Goal: Information Seeking & Learning: Learn about a topic

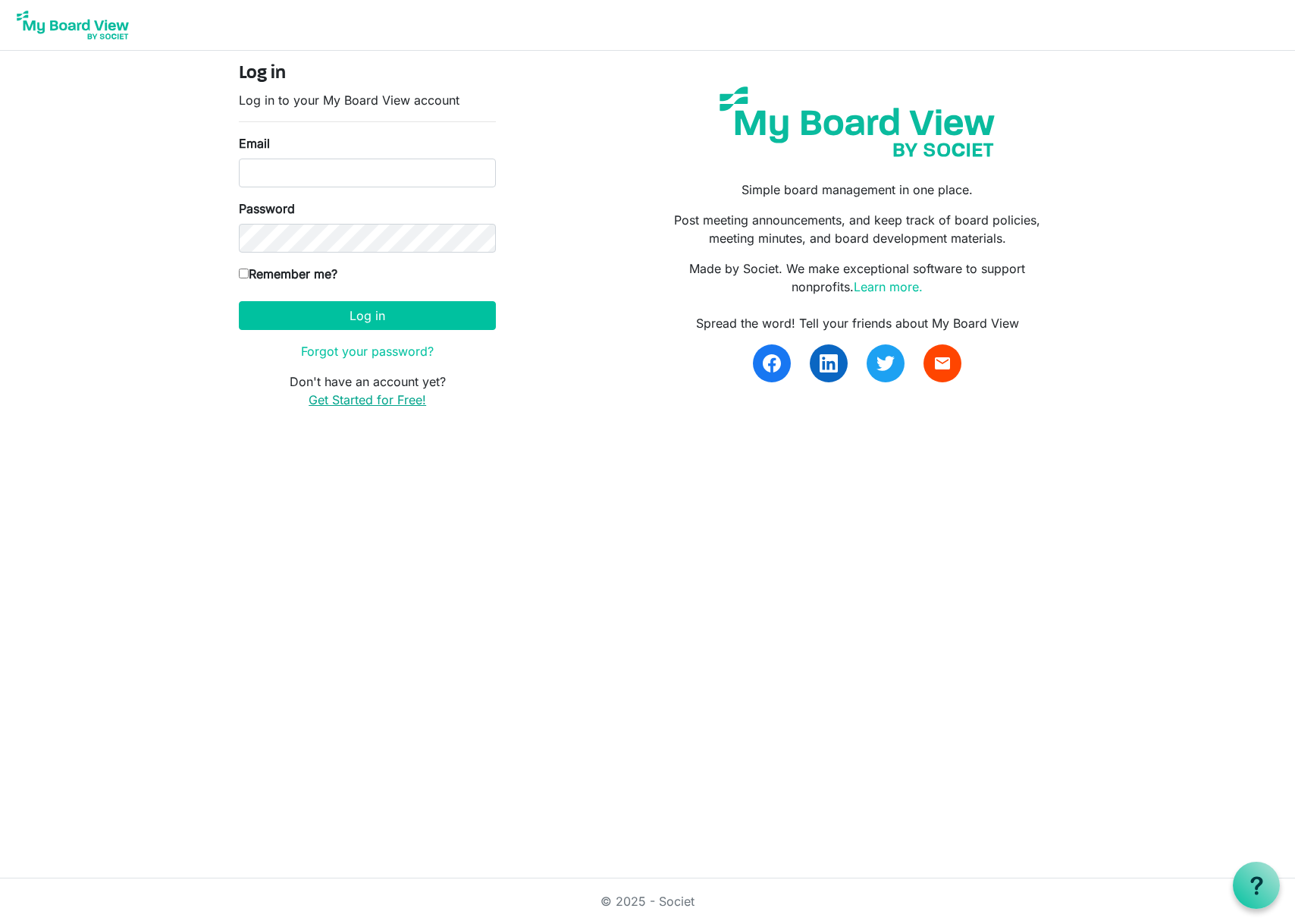
click at [345, 395] on link "Get Started for Free!" at bounding box center [367, 399] width 118 height 15
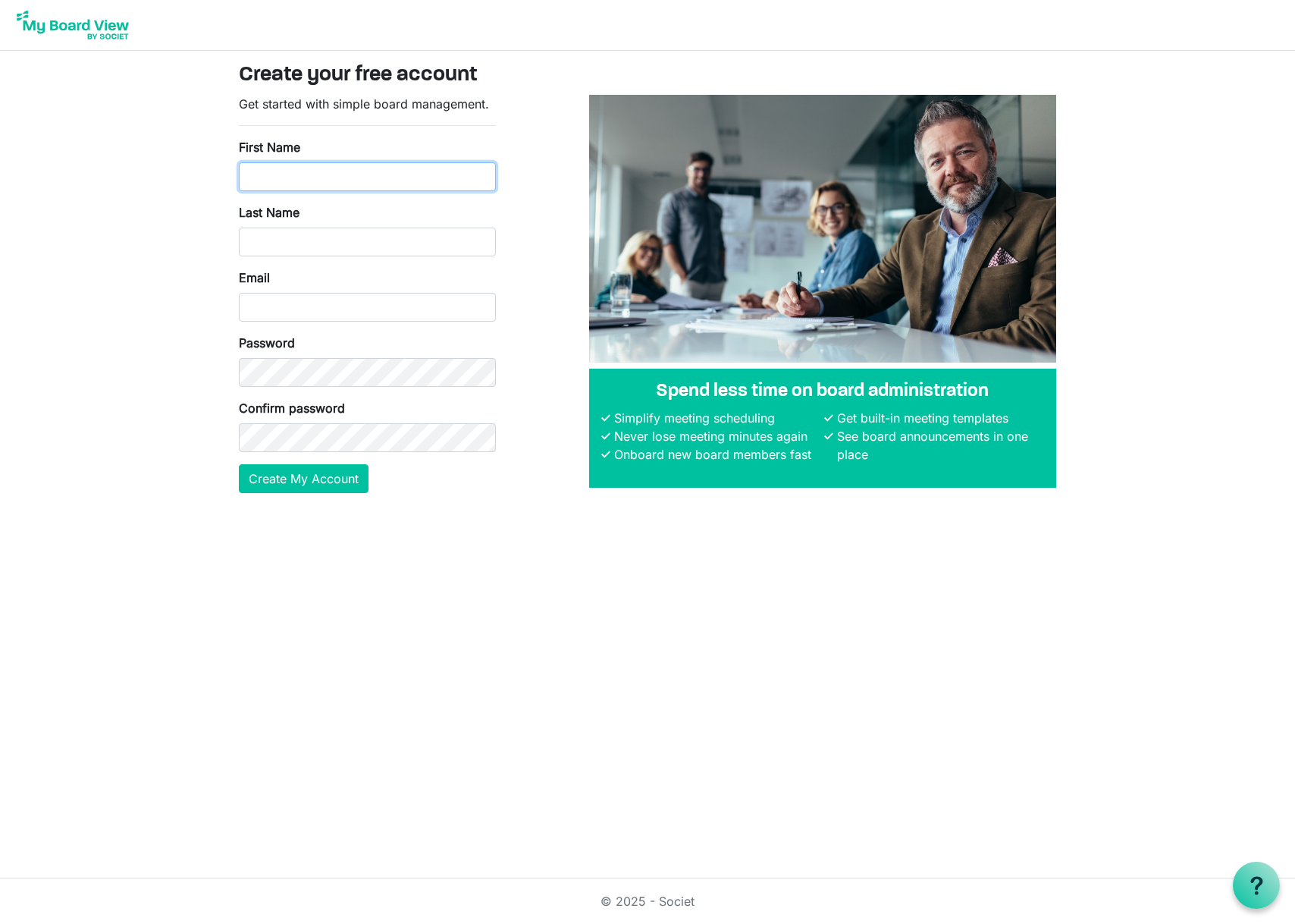
click at [361, 176] on input "First Name" at bounding box center [367, 177] width 257 height 29
type input "Amanda"
type input "Dykhouse"
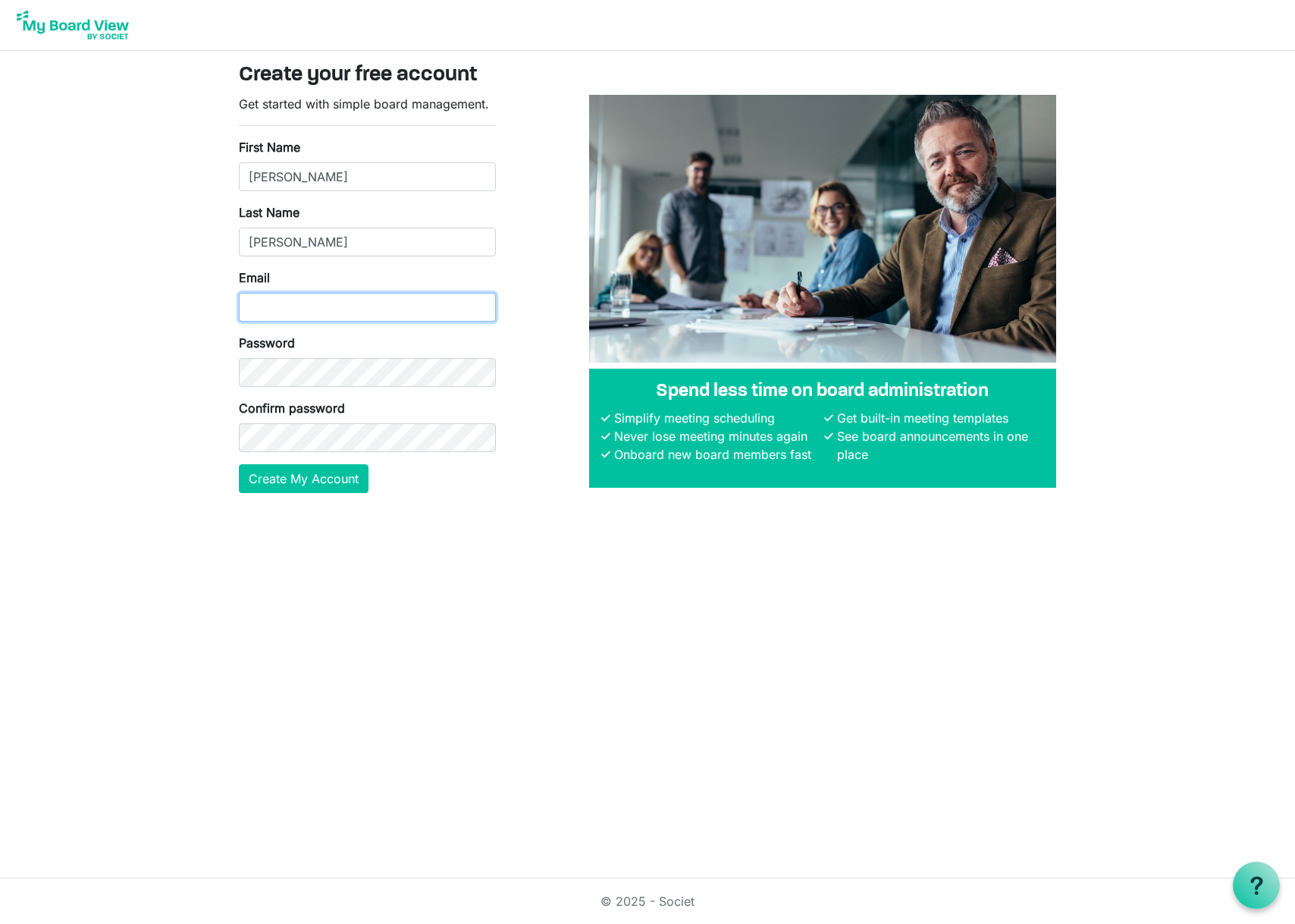
click at [398, 304] on input "Email" at bounding box center [367, 307] width 257 height 29
type input "[EMAIL_ADDRESS][DOMAIN_NAME]"
click at [273, 480] on button "Create My Account" at bounding box center [304, 478] width 130 height 29
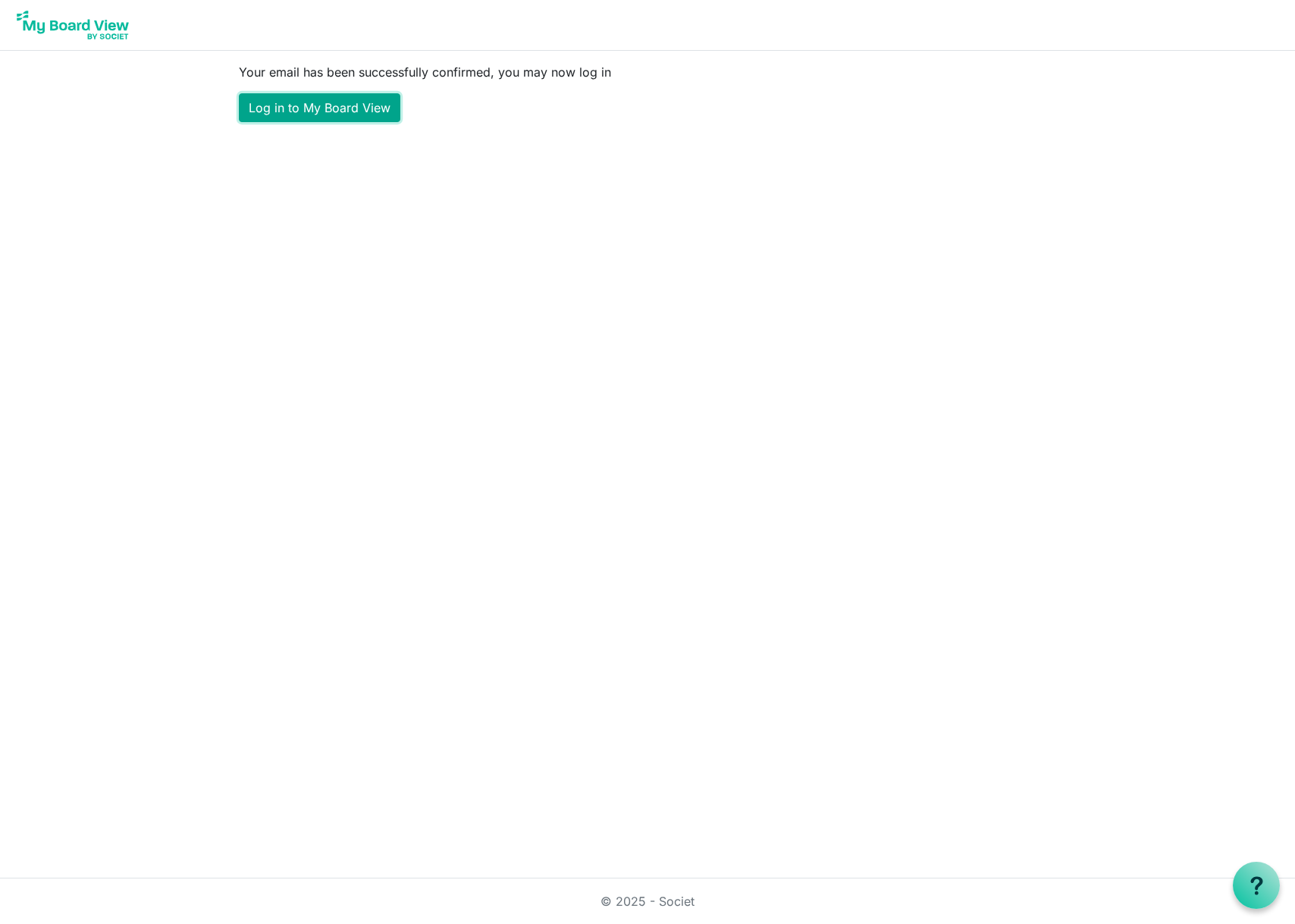
click at [332, 102] on link "Log in to My Board View" at bounding box center [320, 107] width 162 height 29
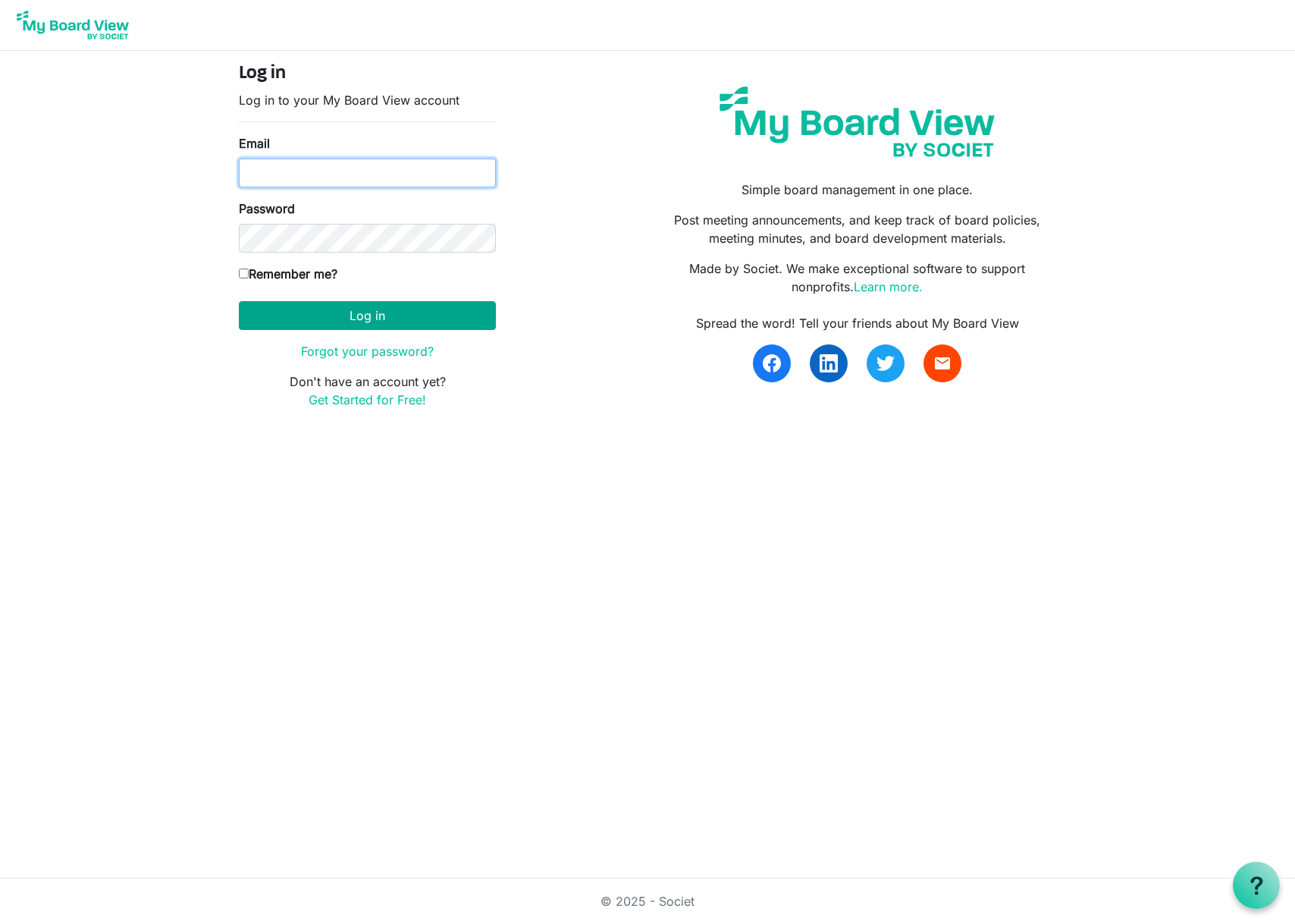
type input "ticketing@hollandsymphony.org"
click at [430, 308] on button "Log in" at bounding box center [367, 316] width 257 height 29
type input "[EMAIL_ADDRESS][DOMAIN_NAME]"
click at [414, 313] on button "Log in" at bounding box center [367, 316] width 257 height 29
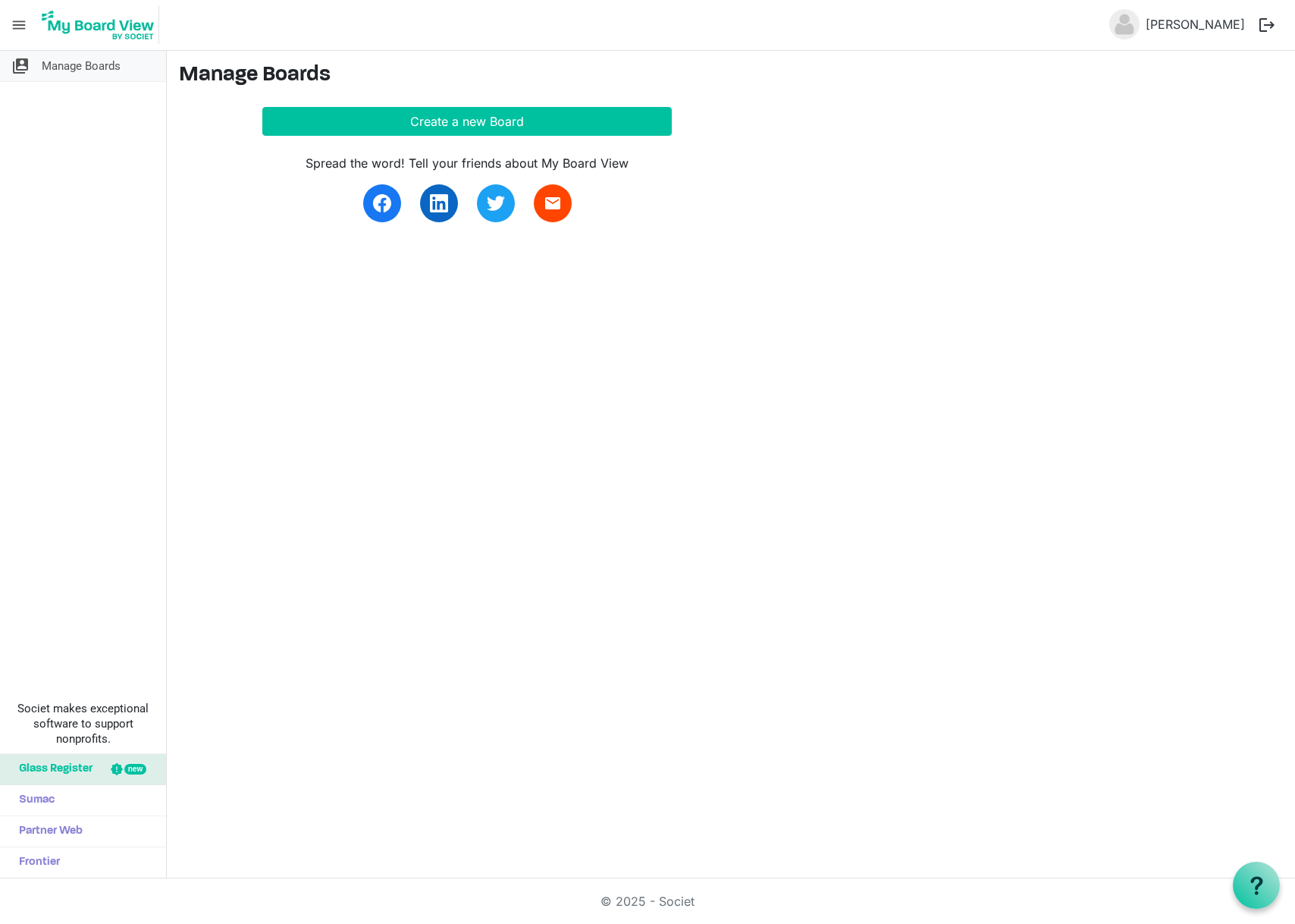
click at [91, 62] on span "Manage Boards" at bounding box center [81, 66] width 79 height 30
click at [15, 17] on span "menu" at bounding box center [19, 25] width 29 height 29
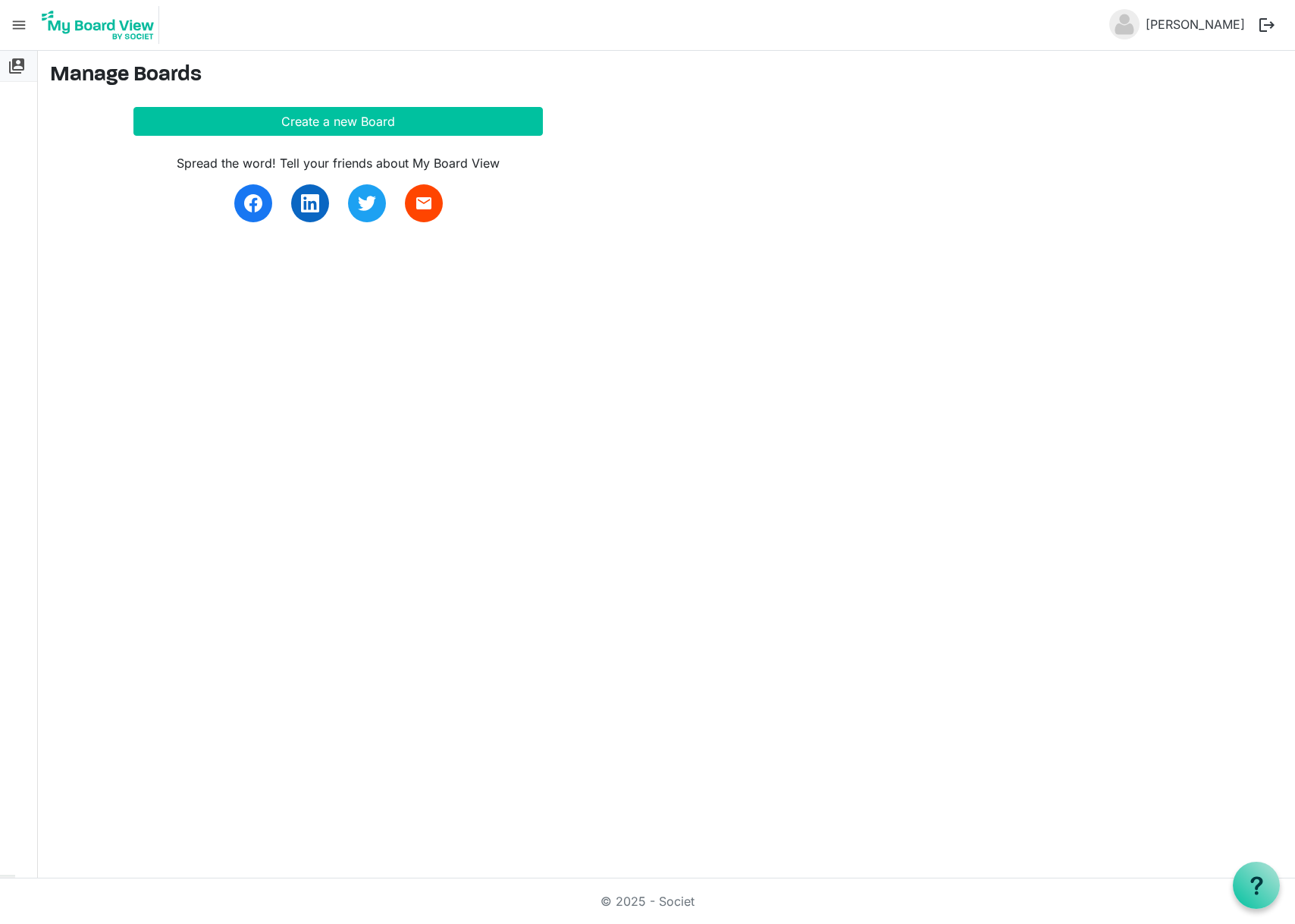
click at [21, 69] on span "switch_account" at bounding box center [16, 66] width 18 height 30
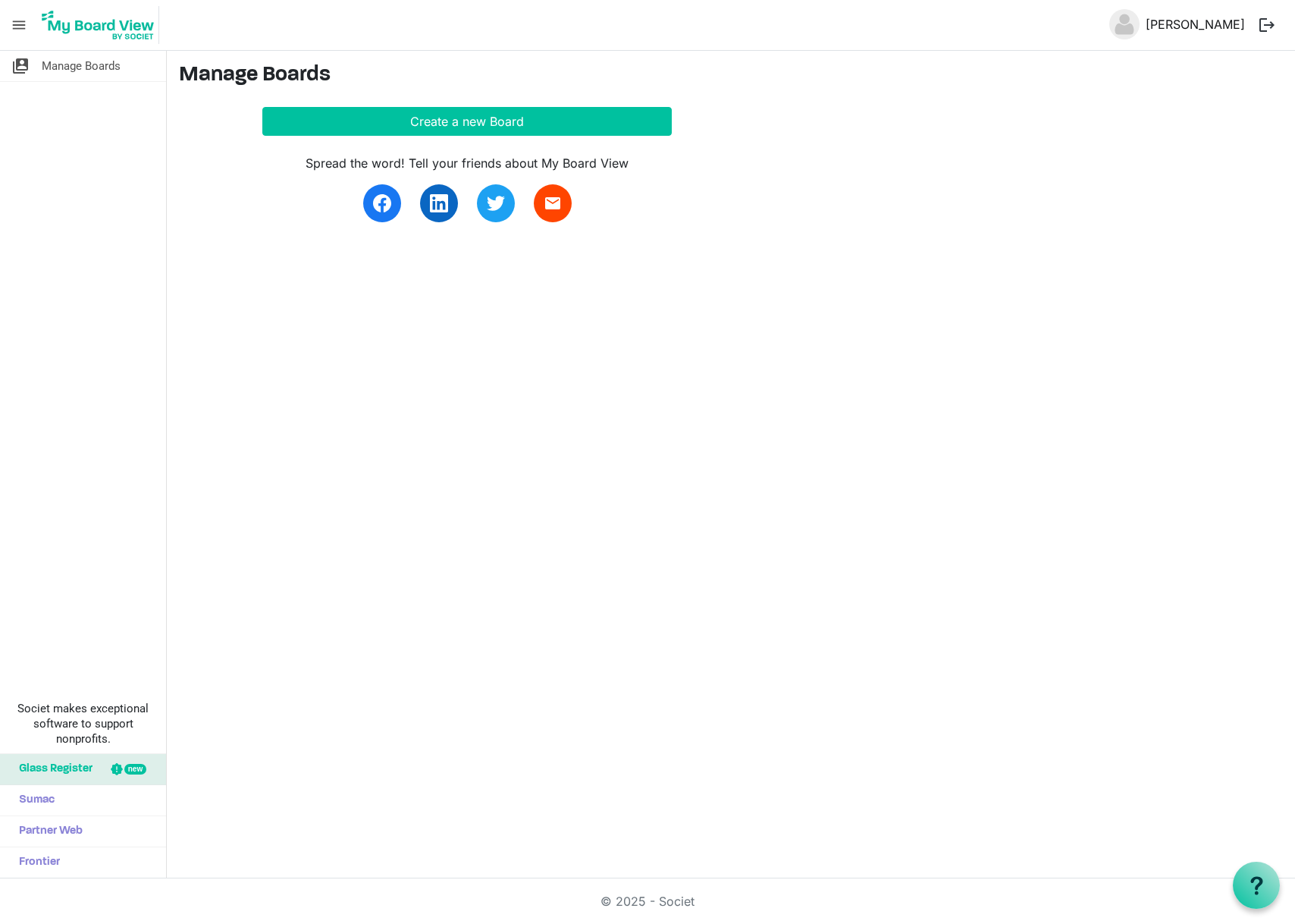
click at [1179, 17] on link "[PERSON_NAME]" at bounding box center [1195, 24] width 111 height 30
click at [499, 119] on button "Create a new Board" at bounding box center [466, 121] width 409 height 29
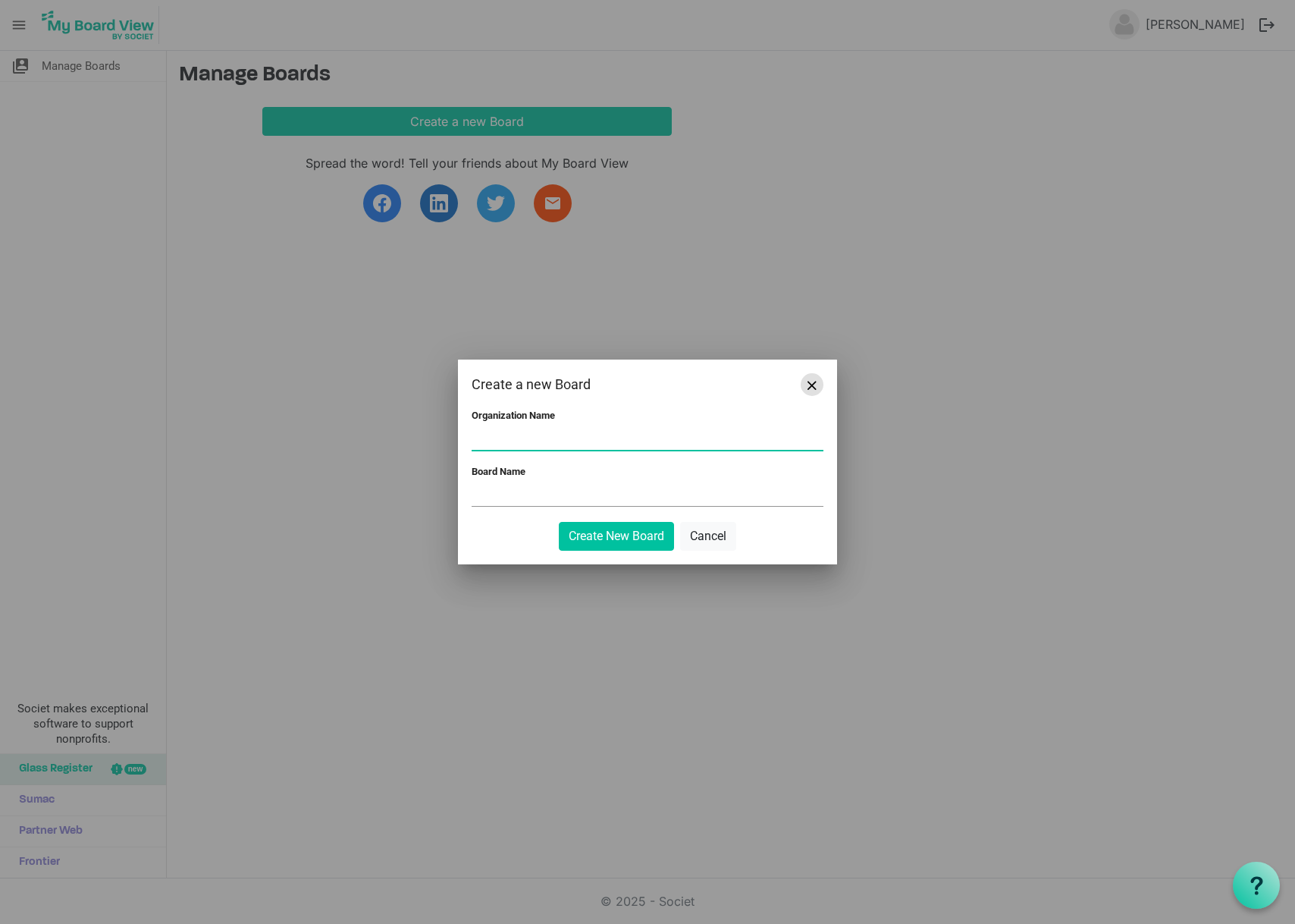
click at [803, 378] on button "Close" at bounding box center [812, 385] width 22 height 22
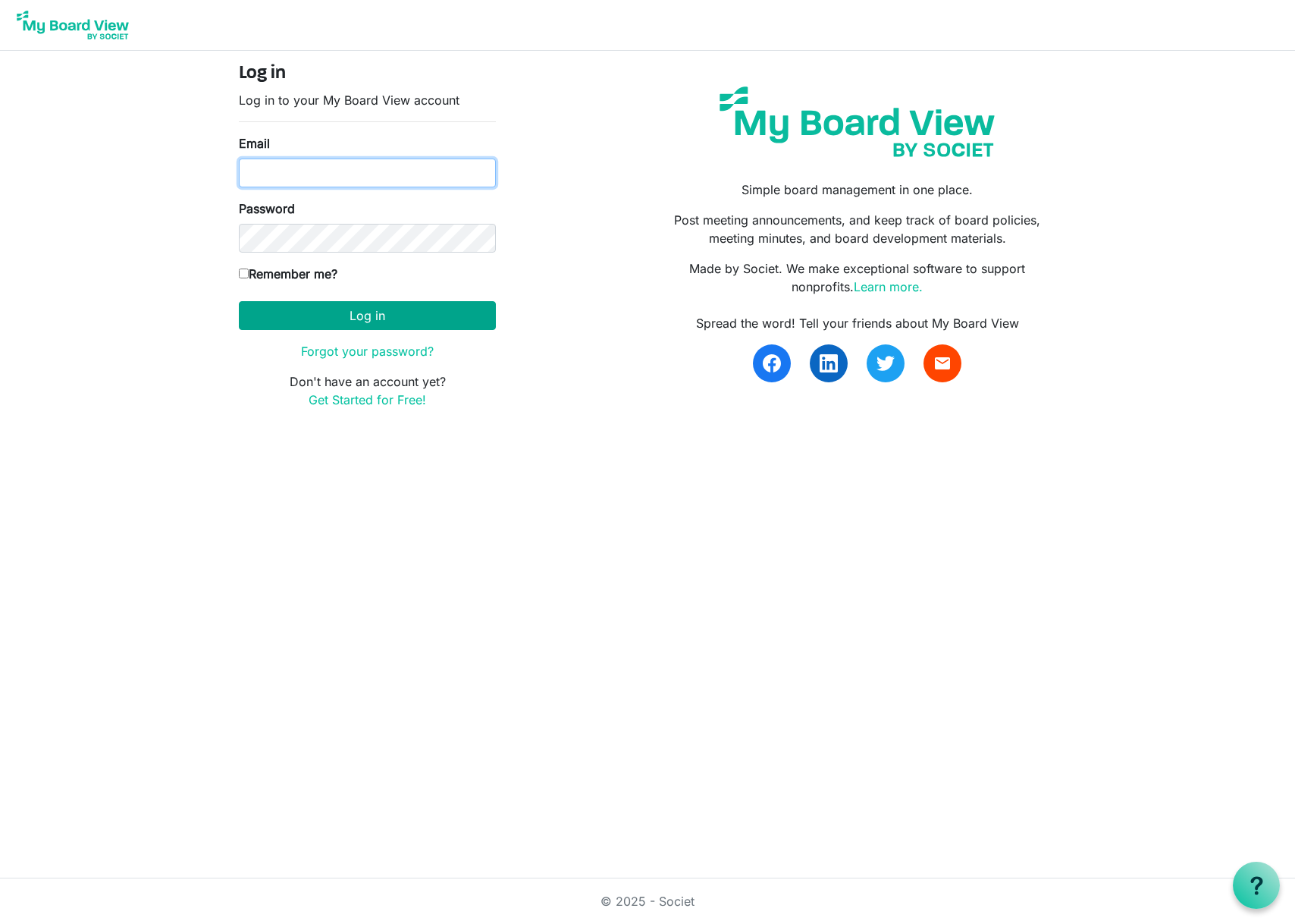
type input "[EMAIL_ADDRESS][DOMAIN_NAME]"
click at [355, 314] on button "Log in" at bounding box center [367, 316] width 257 height 29
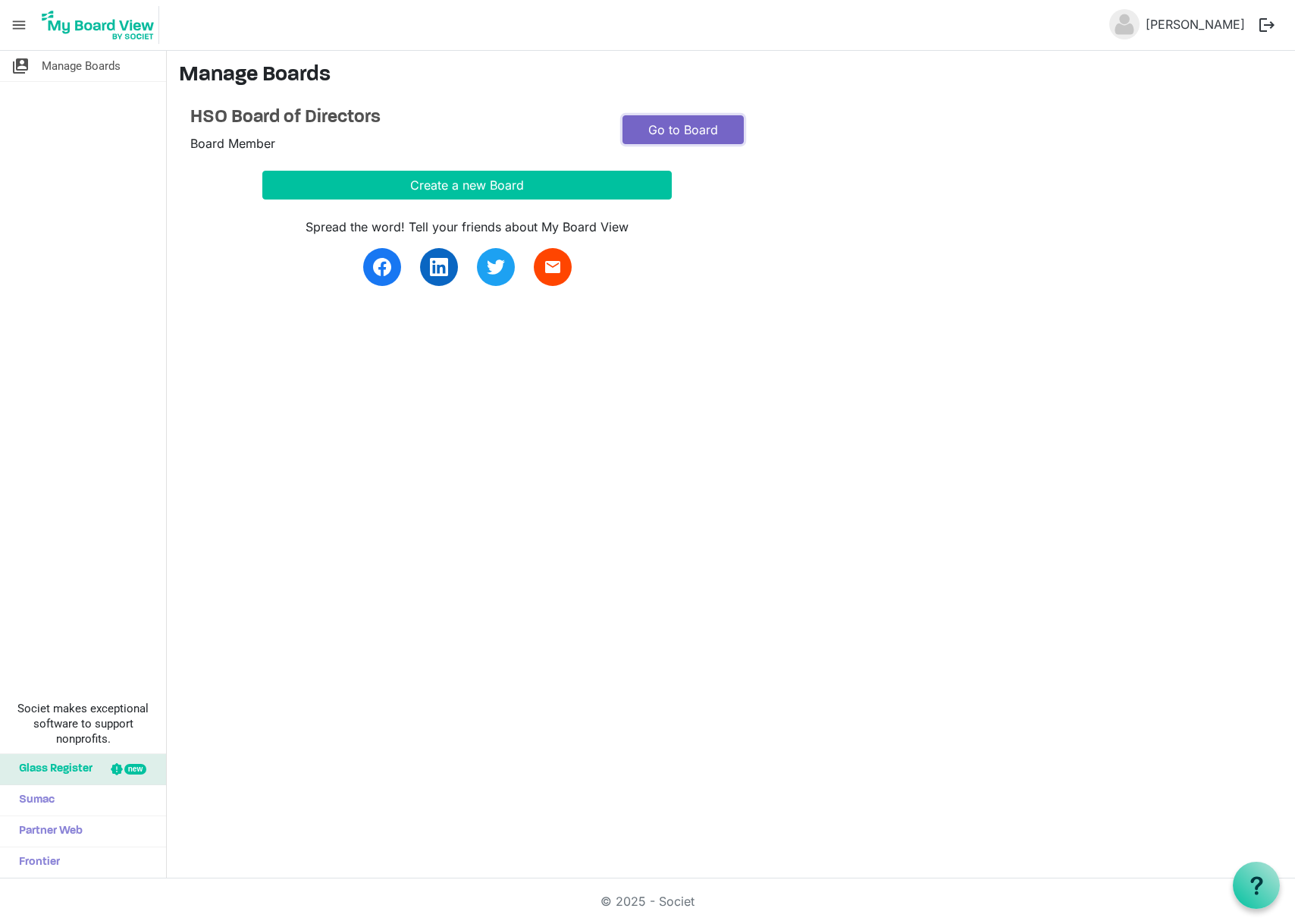
click at [680, 125] on link "Go to Board" at bounding box center [683, 130] width 121 height 29
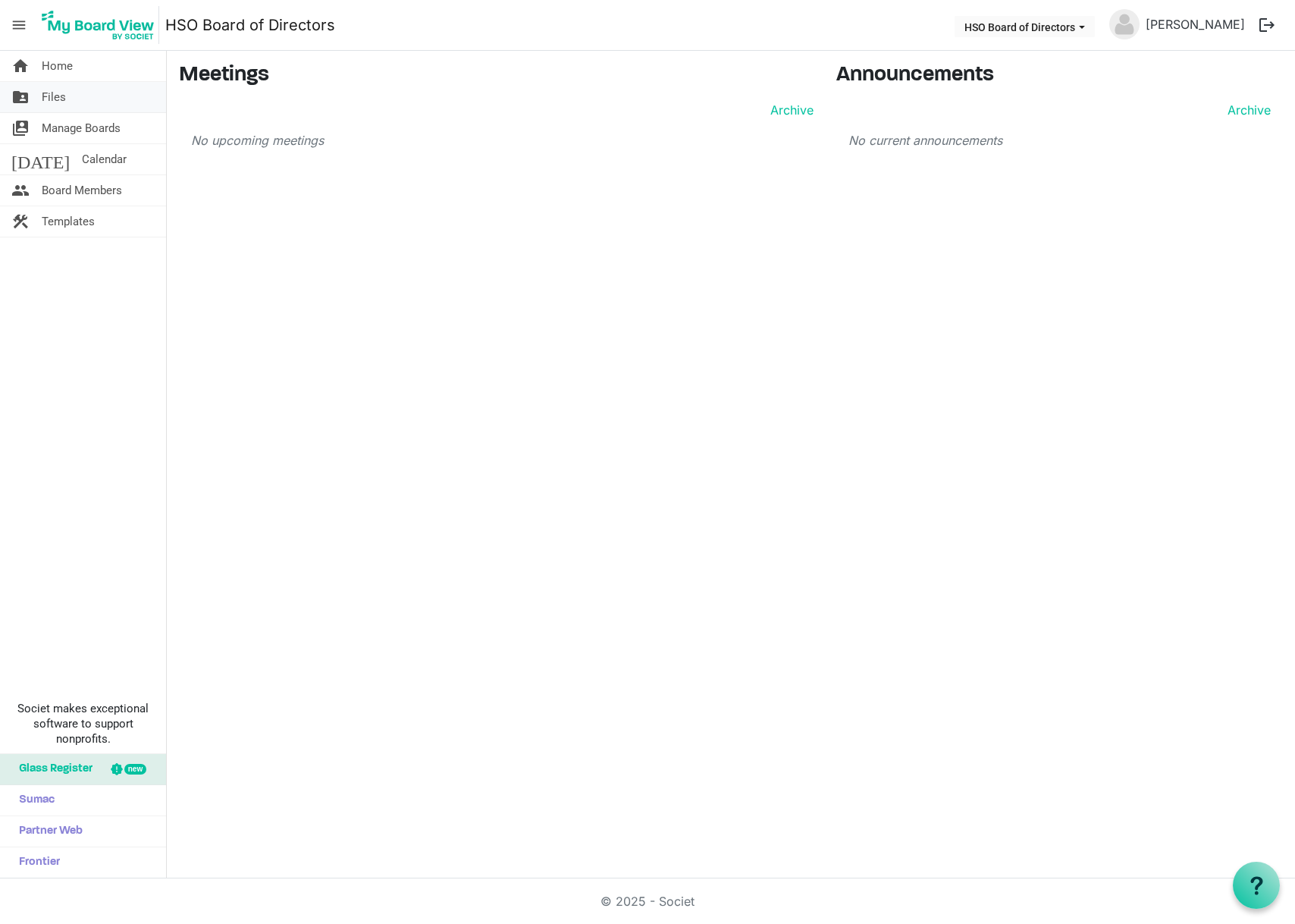
click at [54, 102] on span "Files" at bounding box center [54, 97] width 24 height 30
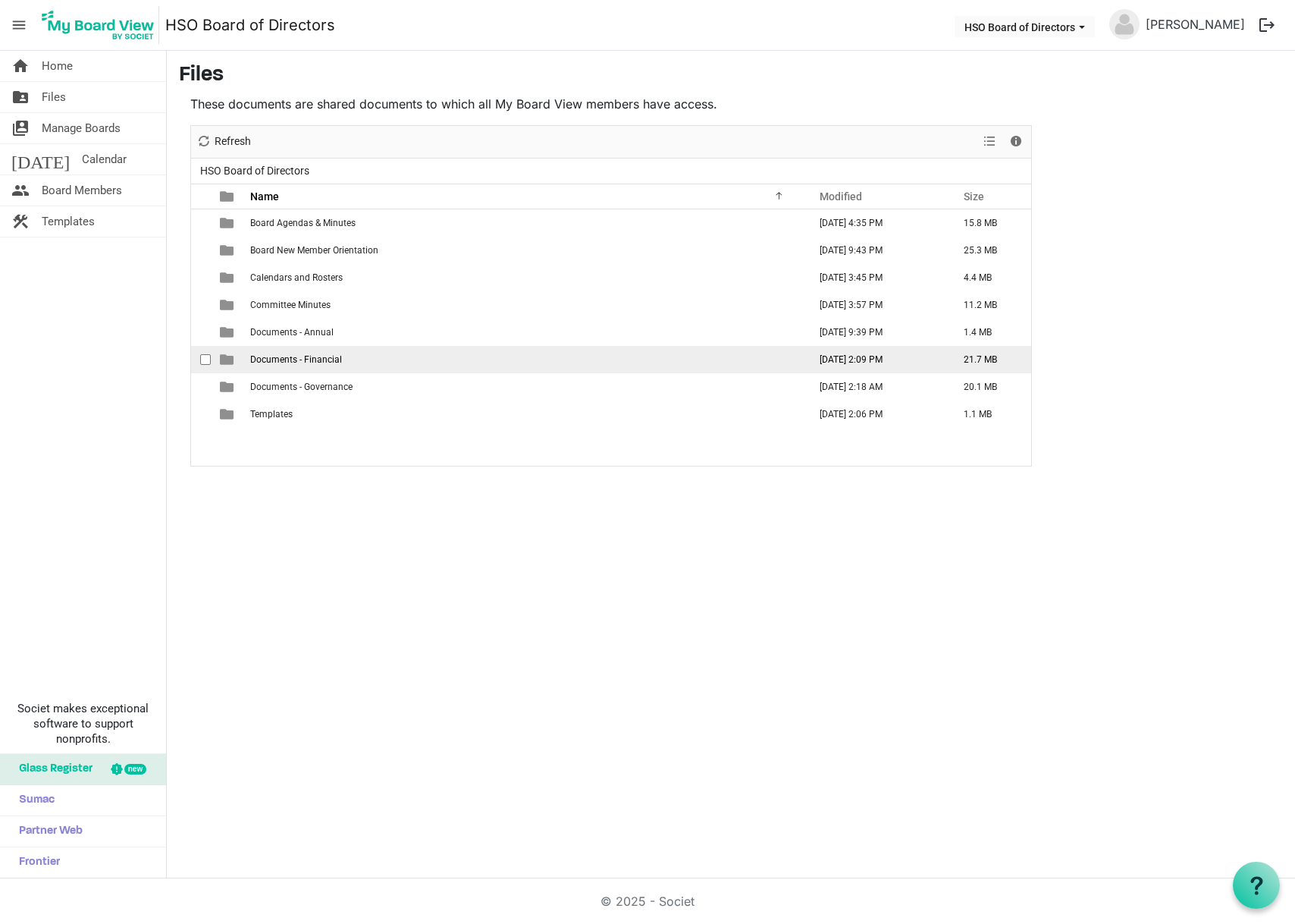
click at [278, 360] on span "Documents - Financial" at bounding box center [296, 359] width 92 height 10
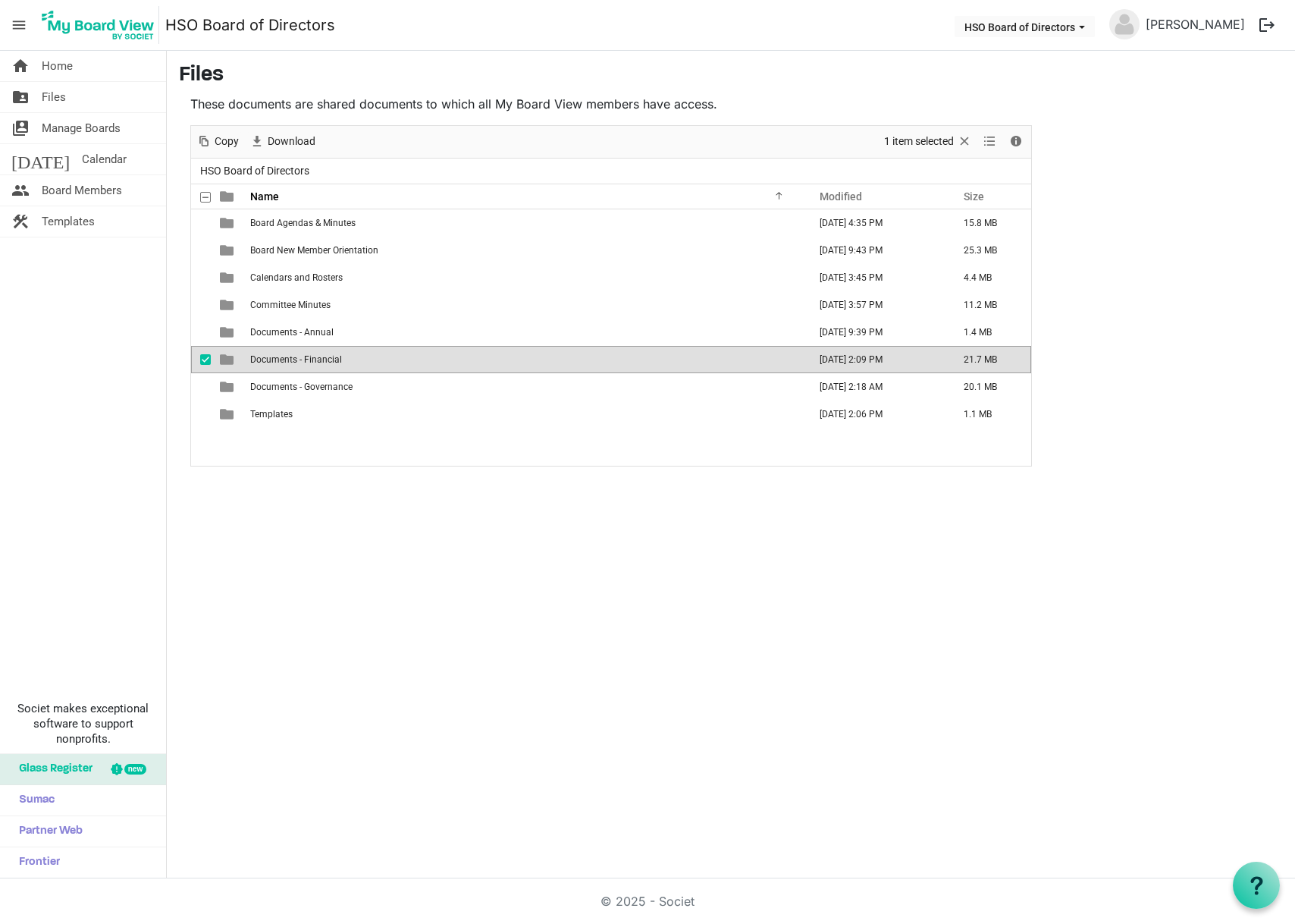
click at [346, 365] on td "Documents - Financial" at bounding box center [525, 360] width 558 height 27
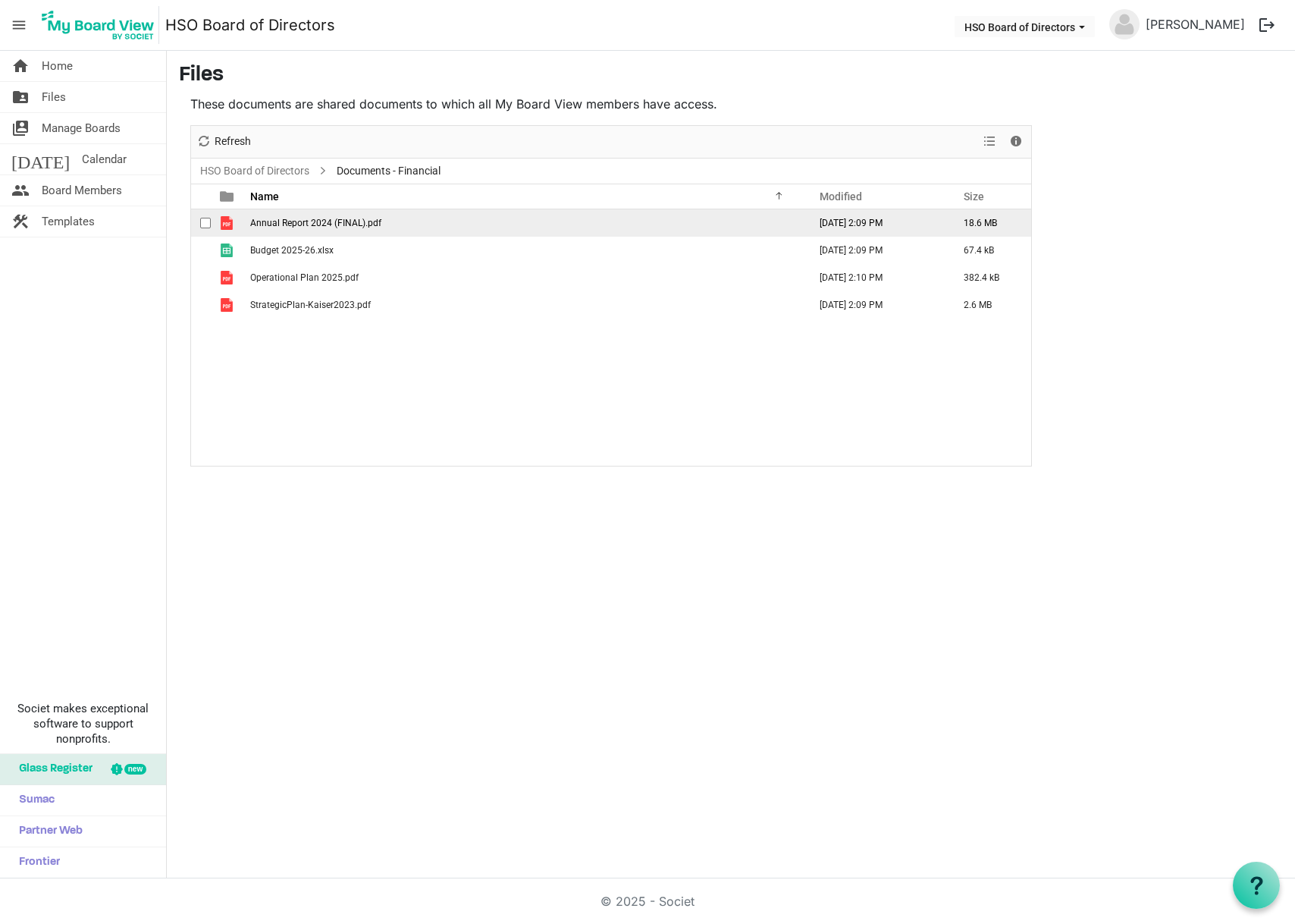
click at [317, 229] on td "Annual Report 2024 (FINAL).pdf" at bounding box center [525, 223] width 558 height 27
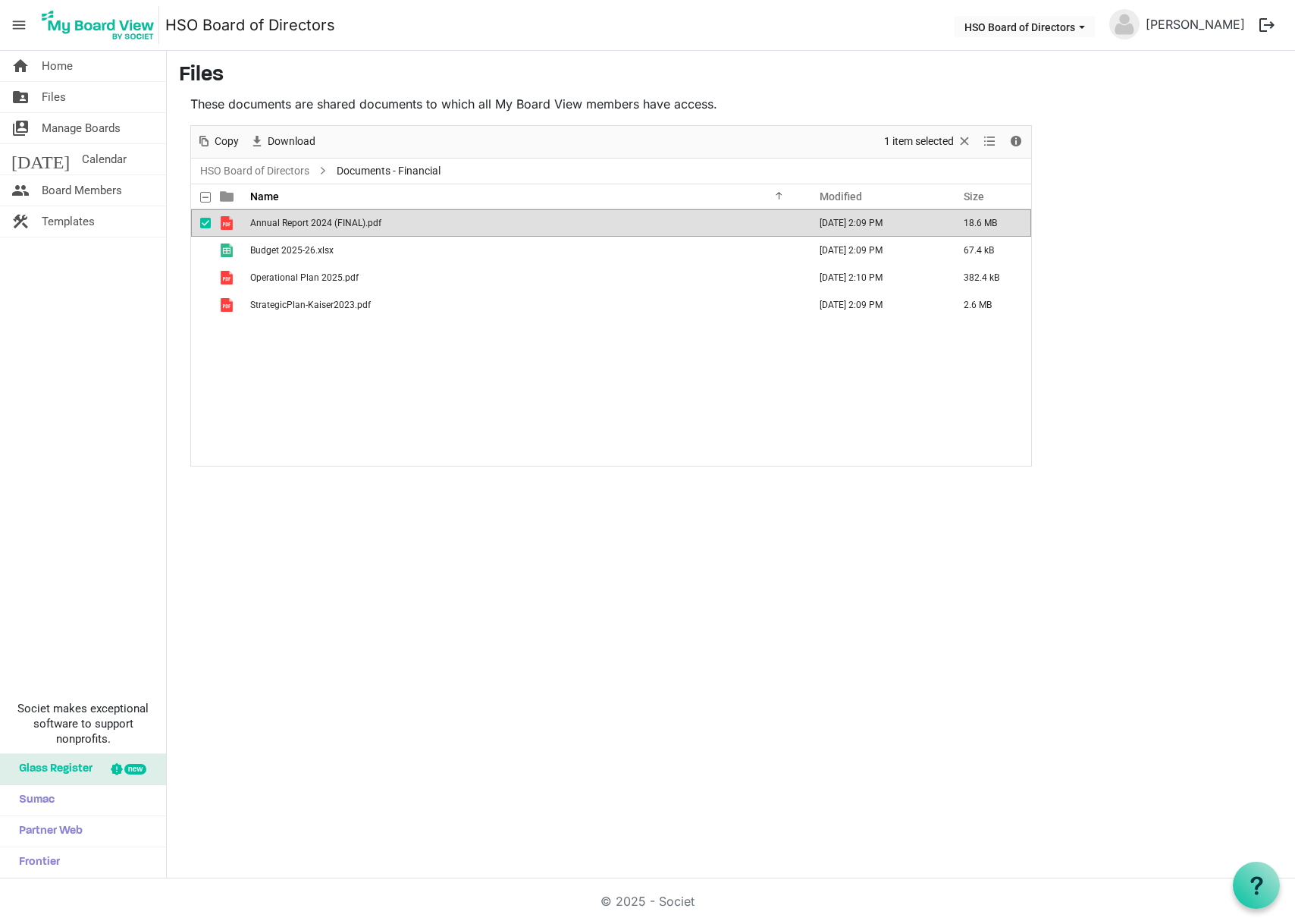
click at [317, 229] on td "Annual Report 2024 (FINAL).pdf" at bounding box center [525, 223] width 558 height 27
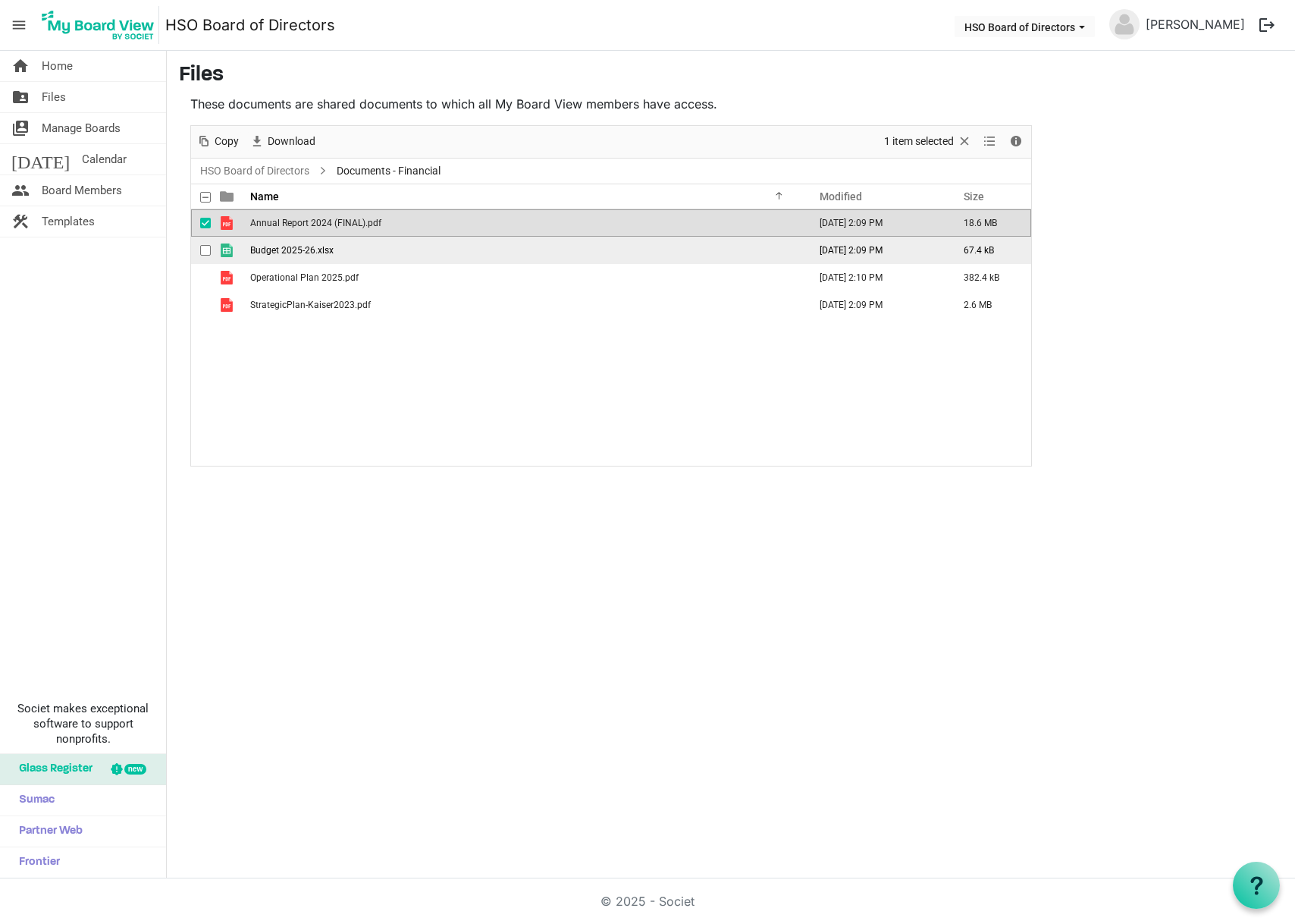
click at [294, 250] on span "Budget 2025-26.xlsx" at bounding box center [292, 250] width 83 height 10
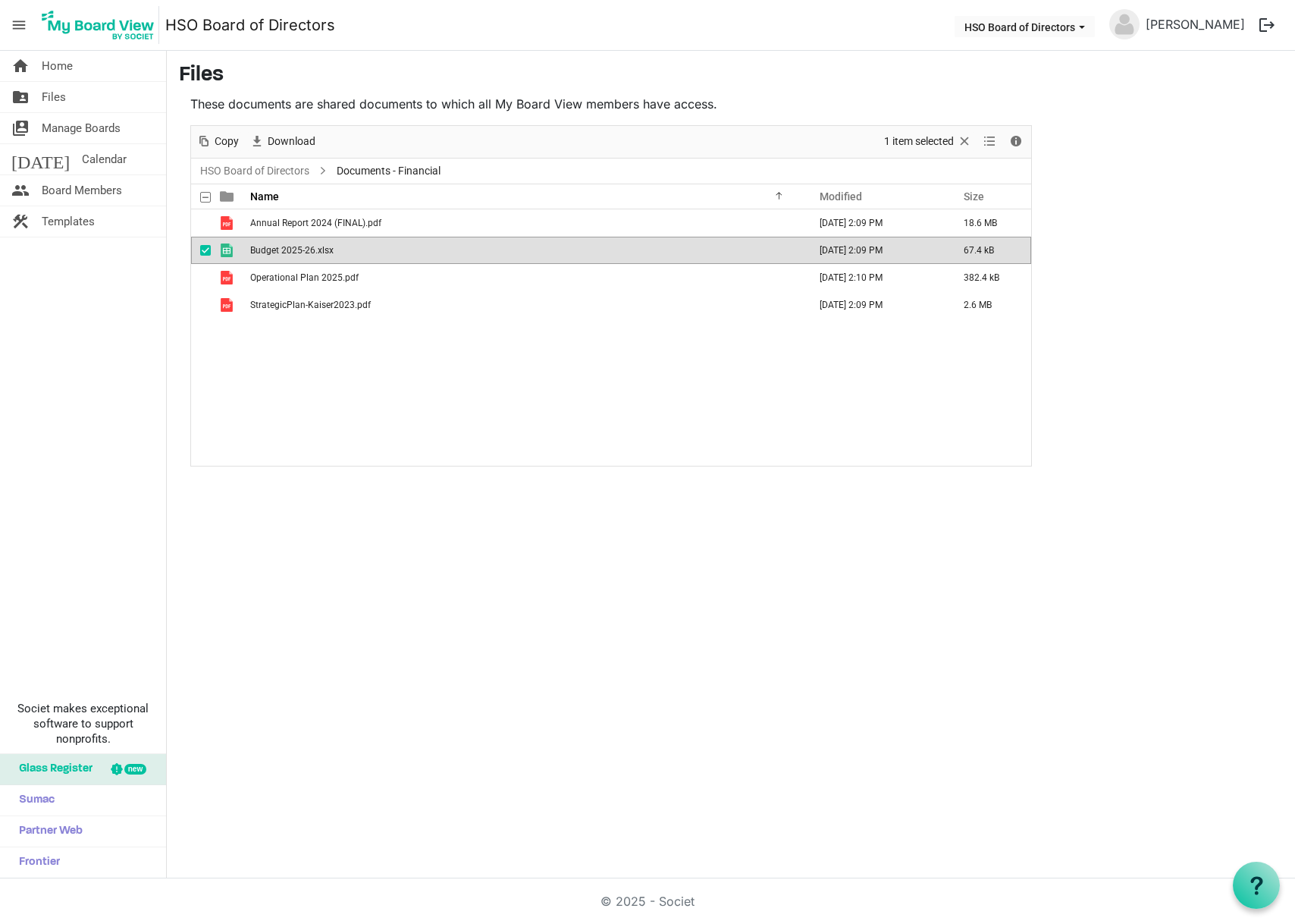
click at [294, 250] on span "Budget 2025-26.xlsx" at bounding box center [292, 250] width 83 height 10
click at [57, 100] on span "Files" at bounding box center [54, 97] width 24 height 30
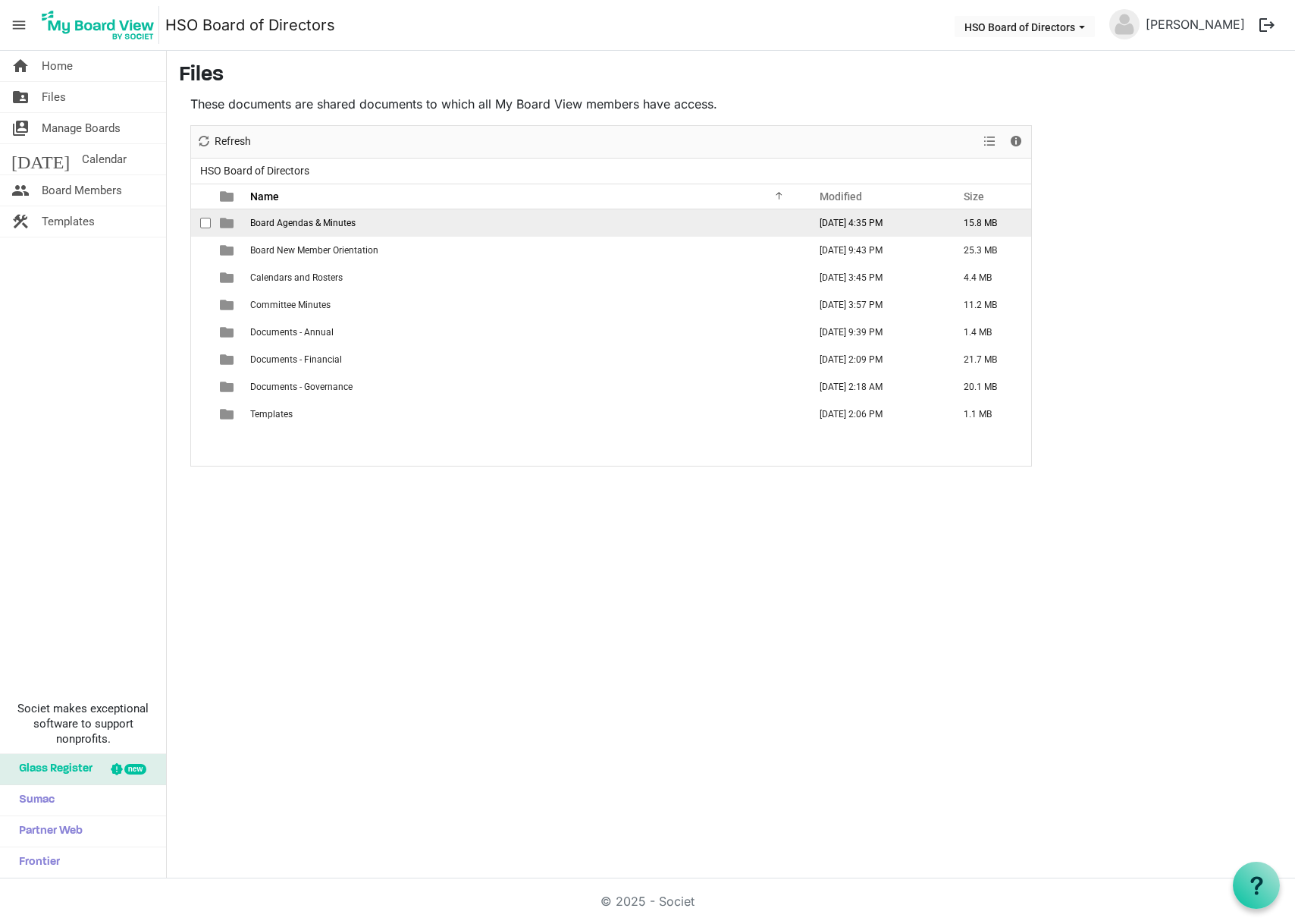
click at [317, 222] on span "Board Agendas & Minutes" at bounding box center [303, 223] width 106 height 10
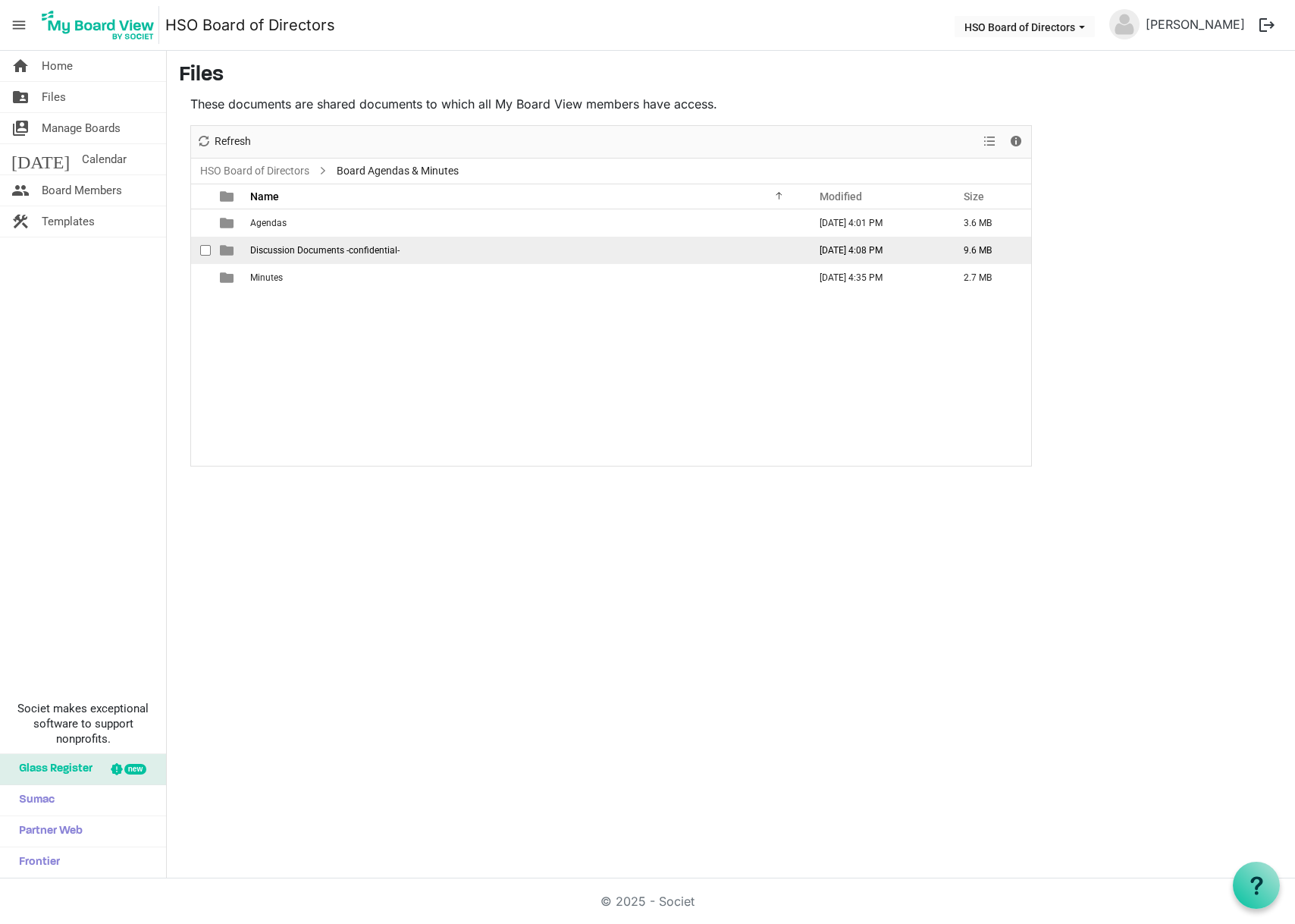
click at [275, 247] on span "Discussion Documents -confidential-" at bounding box center [325, 250] width 149 height 10
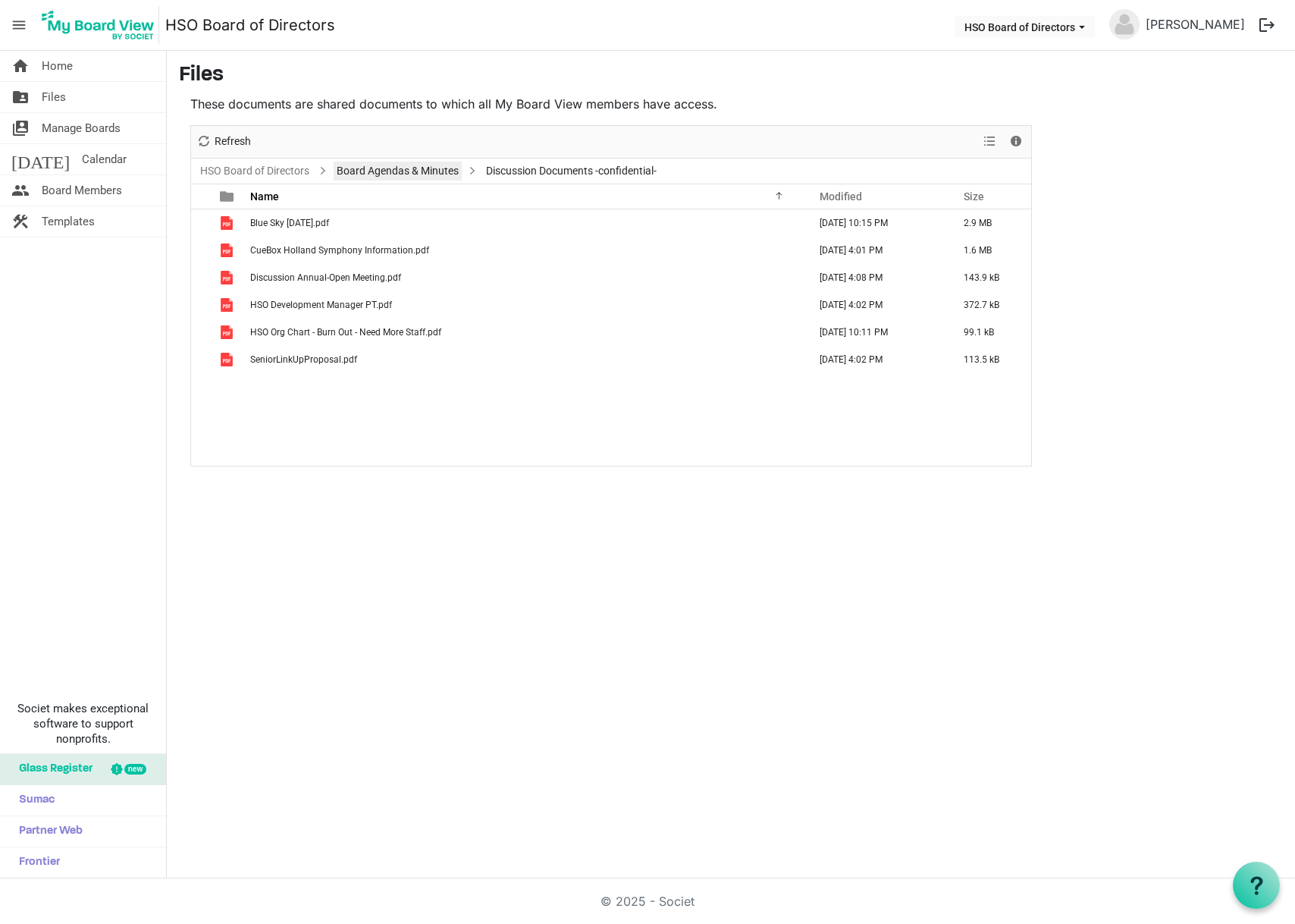
click at [362, 167] on link "Board Agendas & Minutes" at bounding box center [397, 171] width 128 height 19
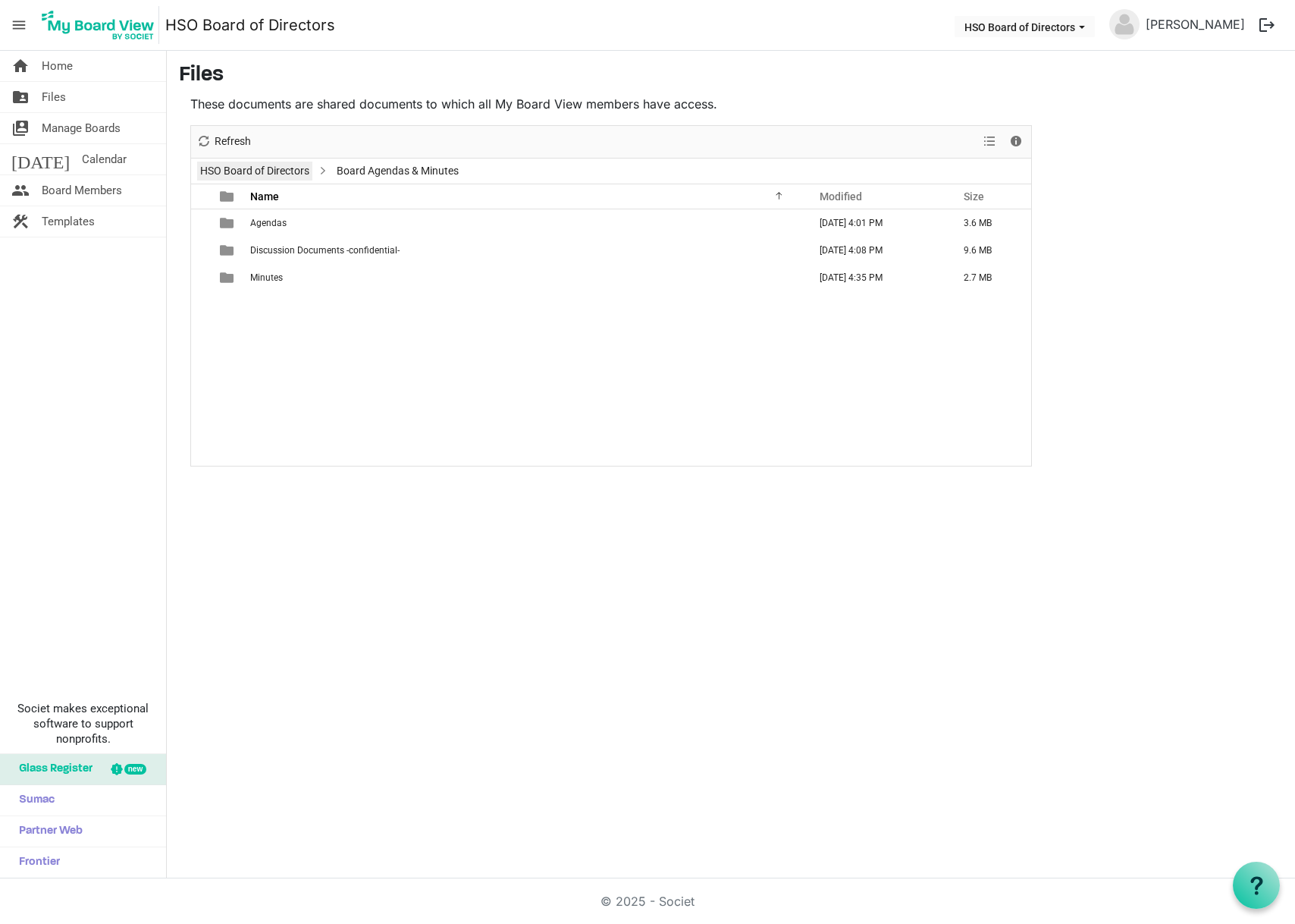
click at [274, 165] on link "HSO Board of Directors" at bounding box center [255, 171] width 115 height 19
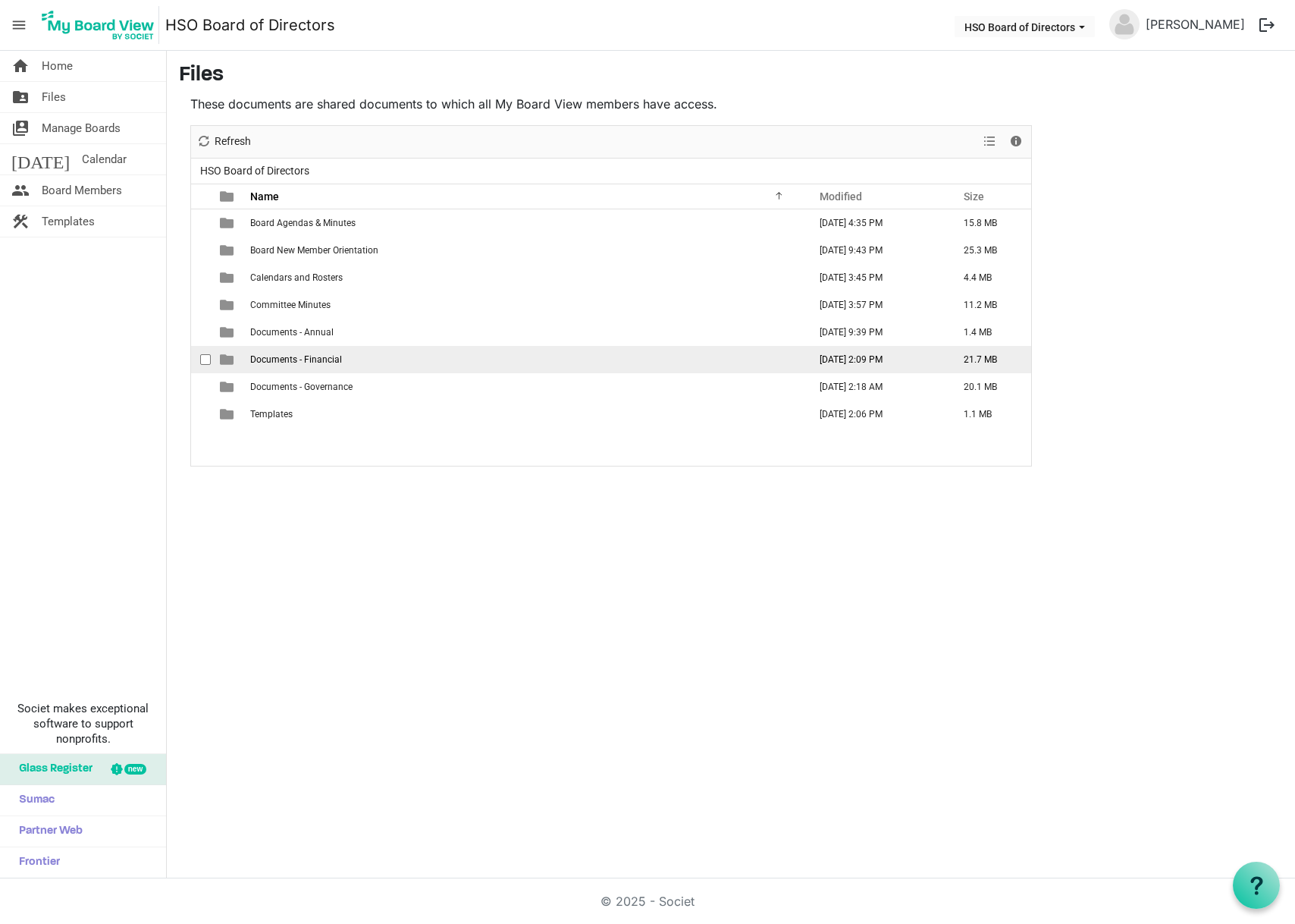
click at [275, 359] on span "Documents - Financial" at bounding box center [296, 359] width 92 height 10
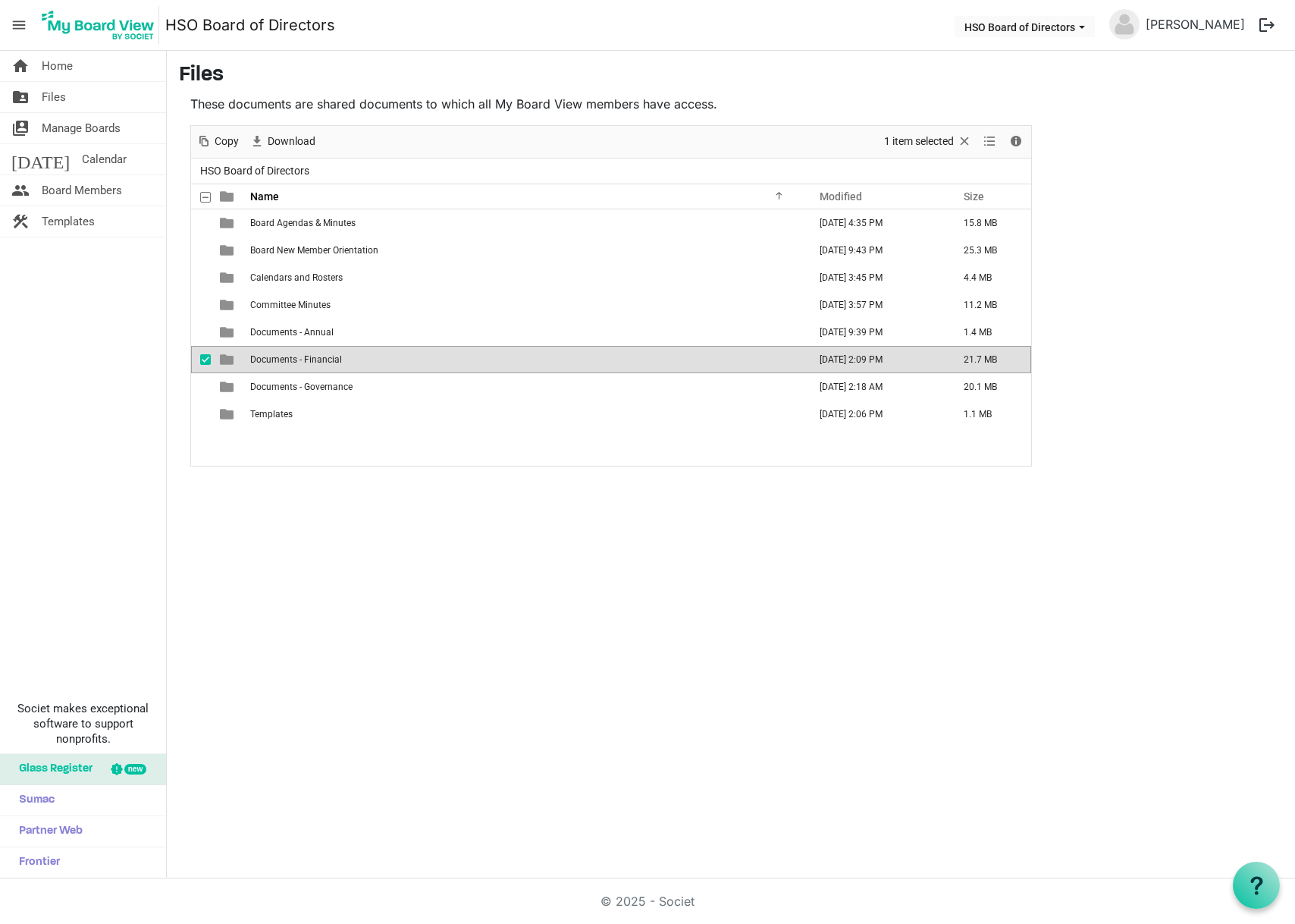
click at [275, 359] on span "Documents - Financial" at bounding box center [296, 359] width 92 height 10
